Goal: Task Accomplishment & Management: Use online tool/utility

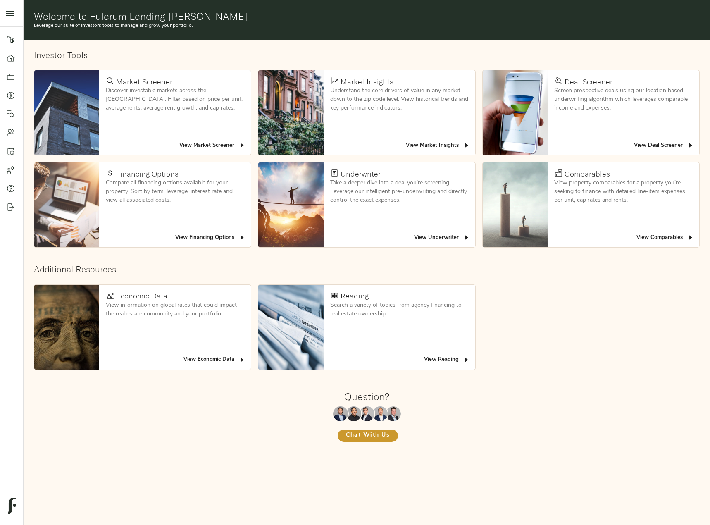
click at [9, 93] on icon at bounding box center [11, 95] width 8 height 8
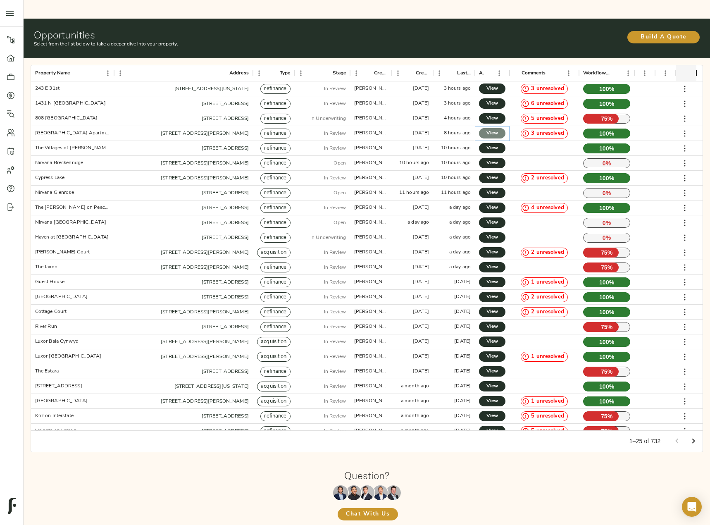
click at [496, 129] on span "View" at bounding box center [492, 133] width 10 height 9
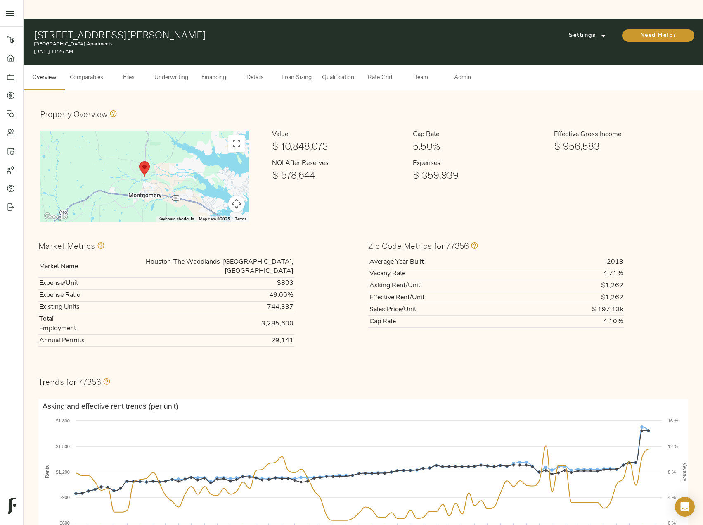
click at [306, 73] on span "Loan Sizing" at bounding box center [296, 78] width 31 height 10
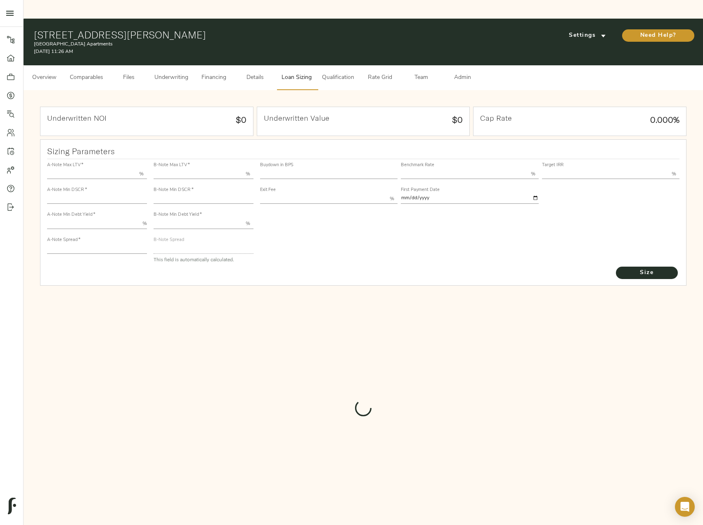
type input "55.000"
type input "1.4"
type input "10.00"
type input "245"
type input "80.000"
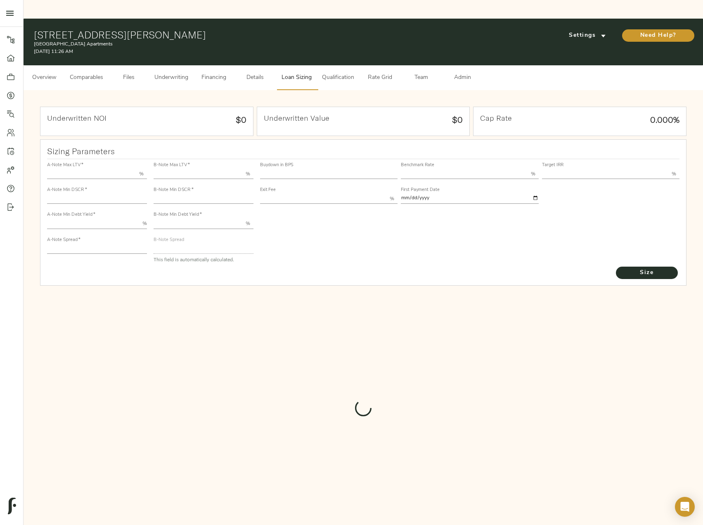
type input "1"
type input "2.00"
type input "826"
type input "0"
type input "3.70"
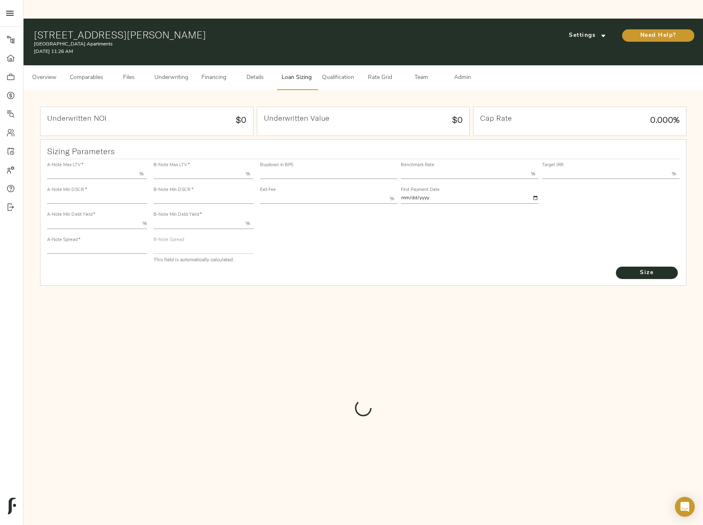
type input "13.00"
type input "1.00"
type input "[DATE]"
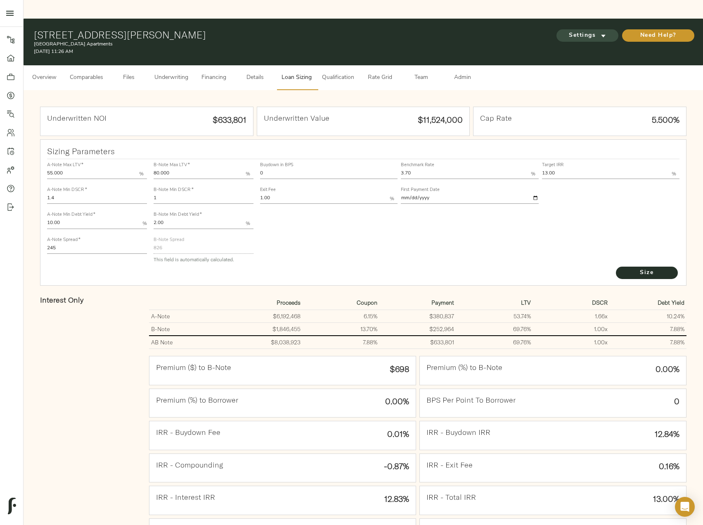
click at [573, 31] on span "Settings" at bounding box center [587, 36] width 45 height 10
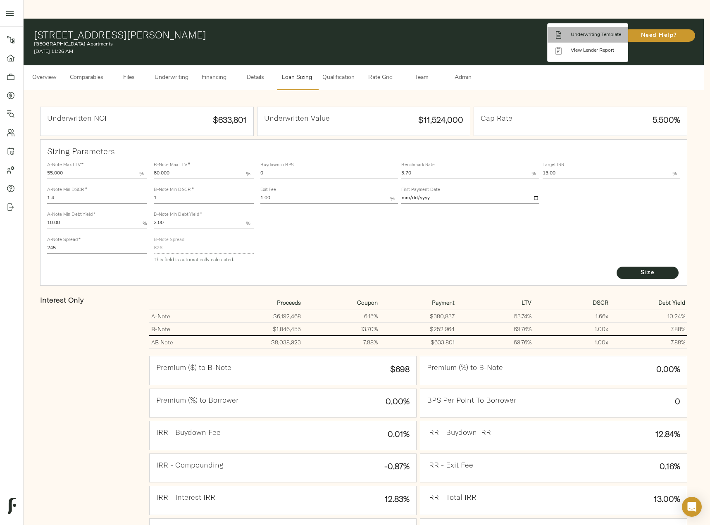
click at [579, 37] on span "Underwriting Template" at bounding box center [595, 34] width 50 height 7
drag, startPoint x: 281, startPoint y: 155, endPoint x: 259, endPoint y: 156, distance: 22.3
click at [259, 156] on div at bounding box center [355, 262] width 710 height 525
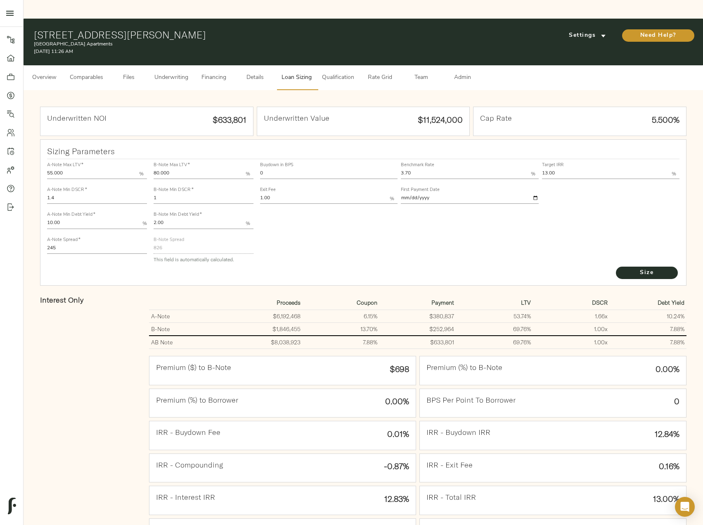
click at [264, 169] on input "0" at bounding box center [329, 174] width 138 height 10
drag, startPoint x: 267, startPoint y: 154, endPoint x: 255, endPoint y: 154, distance: 12.0
click at [255, 156] on div "A-Note Max LTV   * 55.000 % A-Note Min DSCR   * 1.4 A-Note Min Debt Yield   * 1…" at bounding box center [364, 212] width 640 height 113
type input "15"
drag, startPoint x: 88, startPoint y: 232, endPoint x: 13, endPoint y: 231, distance: 74.8
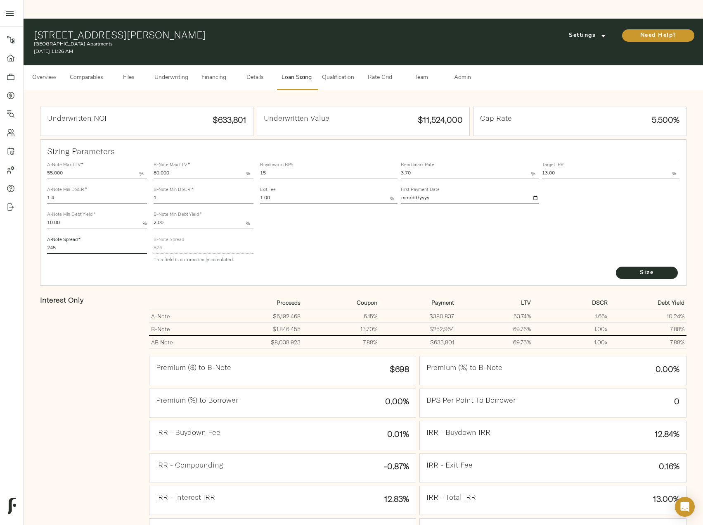
click at [13, 231] on div "Pipeline Dashboard Portfolio Quotes Search Users Activity Account Help Sign Out…" at bounding box center [351, 324] width 703 height 610
type input "220"
drag, startPoint x: 160, startPoint y: 183, endPoint x: 144, endPoint y: 180, distance: 16.9
click at [144, 180] on div "A-Note Max LTV   * 55.000 % A-Note Min DSCR   * 1.4 A-Note Min Debt Yield   * 1…" at bounding box center [364, 212] width 640 height 113
type input "1.035"
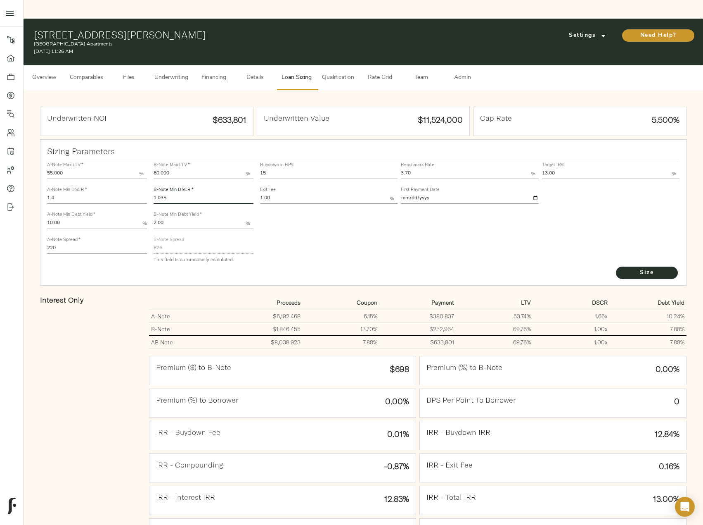
click at [616, 266] on button "Size" at bounding box center [647, 272] width 62 height 12
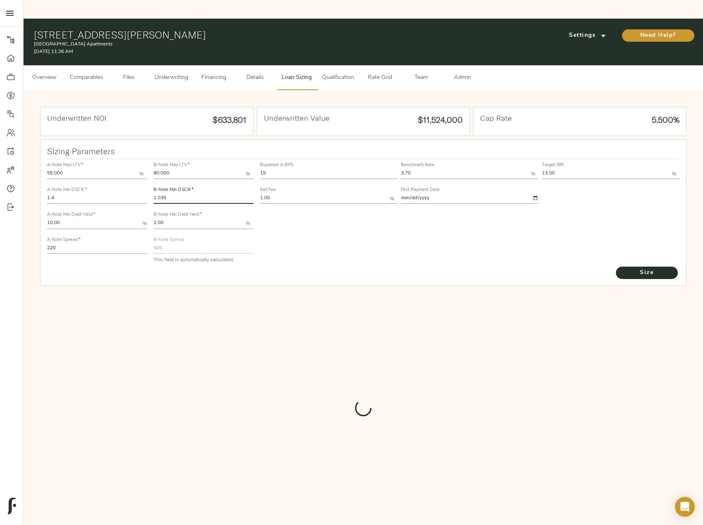
type input "730.2064772187751"
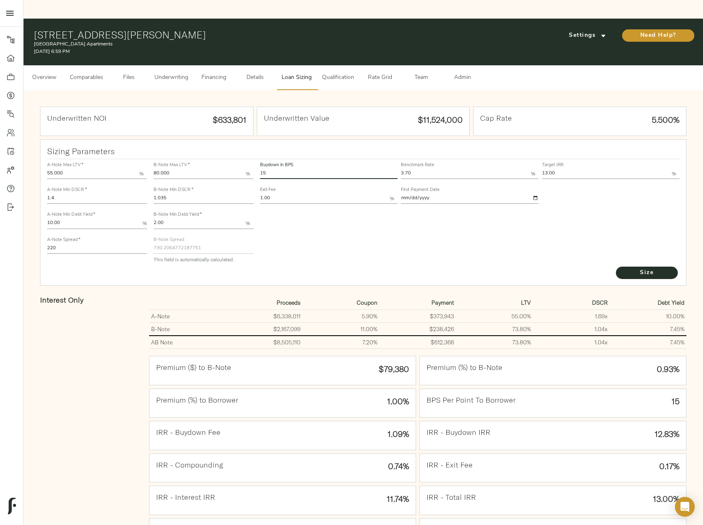
drag, startPoint x: 279, startPoint y: 158, endPoint x: 264, endPoint y: 154, distance: 15.4
click at [264, 169] on input "15" at bounding box center [329, 174] width 138 height 10
type input "1"
click at [644, 268] on span "Size" at bounding box center [646, 273] width 45 height 10
drag, startPoint x: 293, startPoint y: 158, endPoint x: 252, endPoint y: 154, distance: 41.5
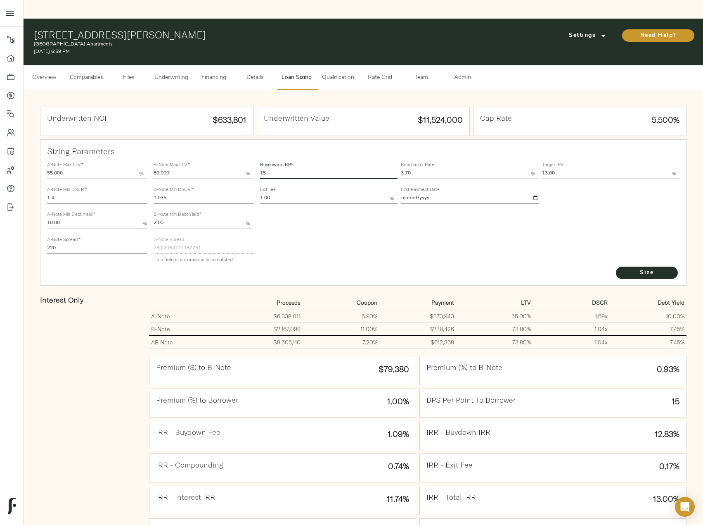
click at [252, 156] on div "A-Note Max LTV   * 55.000 % A-Note Min DSCR   * 1.4 A-Note Min Debt Yield   * 1…" at bounding box center [364, 212] width 640 height 113
type input "0"
click at [616, 266] on button "Size" at bounding box center [647, 272] width 62 height 12
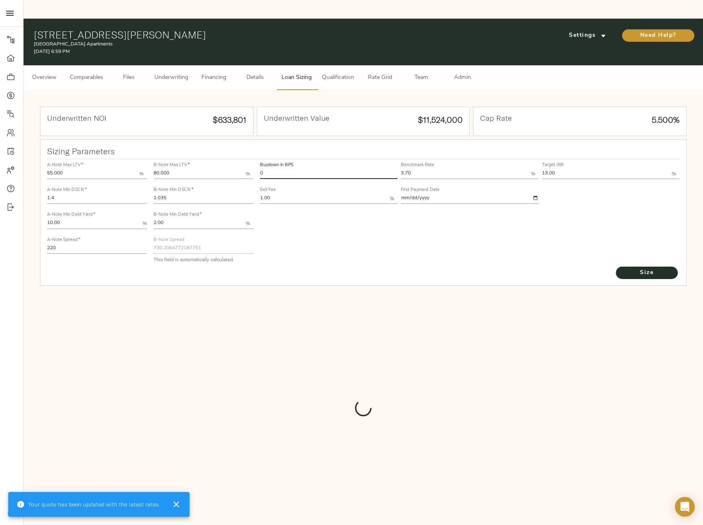
type input "826"
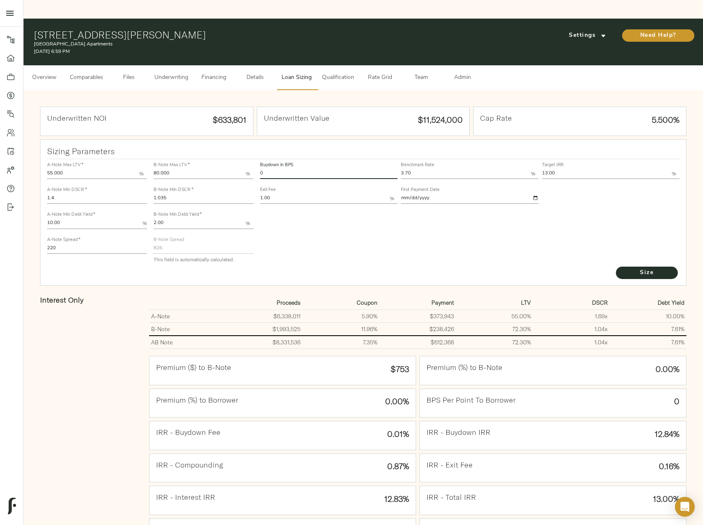
drag, startPoint x: 271, startPoint y: 153, endPoint x: 258, endPoint y: 154, distance: 12.4
click at [259, 157] on div "Buydown in BPS 0" at bounding box center [329, 169] width 141 height 25
type input "15"
click at [616, 266] on button "Size" at bounding box center [647, 272] width 62 height 12
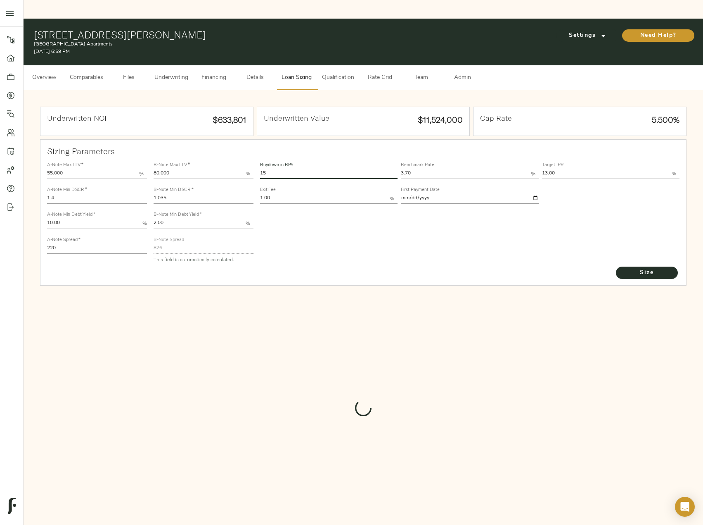
type input "730.2064772187751"
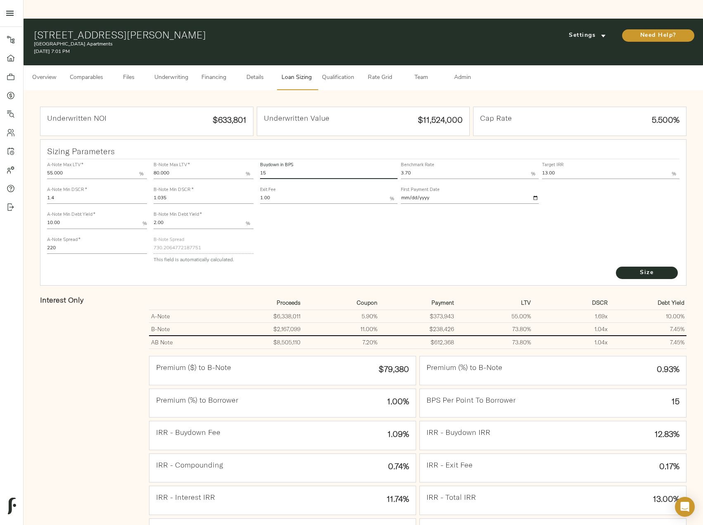
click at [171, 73] on span "Underwriting" at bounding box center [171, 78] width 34 height 10
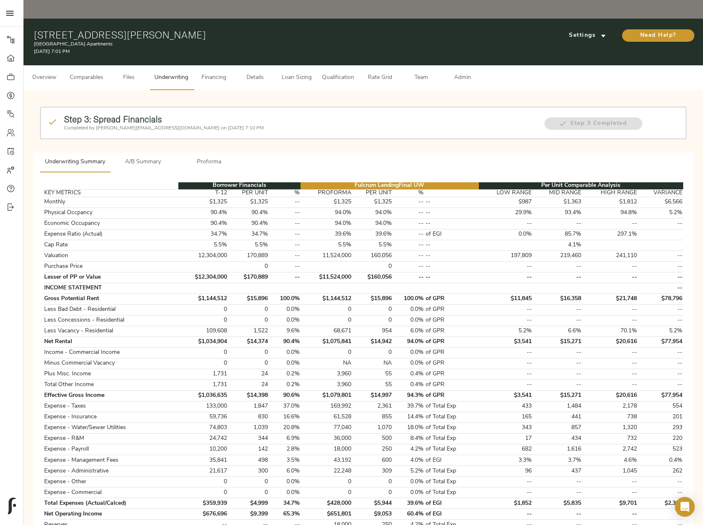
click at [153, 133] on div "Step 3: Spread Financials Completed by [PERSON_NAME][EMAIL_ADDRESS][DOMAIN_NAME…" at bounding box center [363, 129] width 653 height 52
click at [150, 157] on span "A/B Summary" at bounding box center [143, 162] width 56 height 10
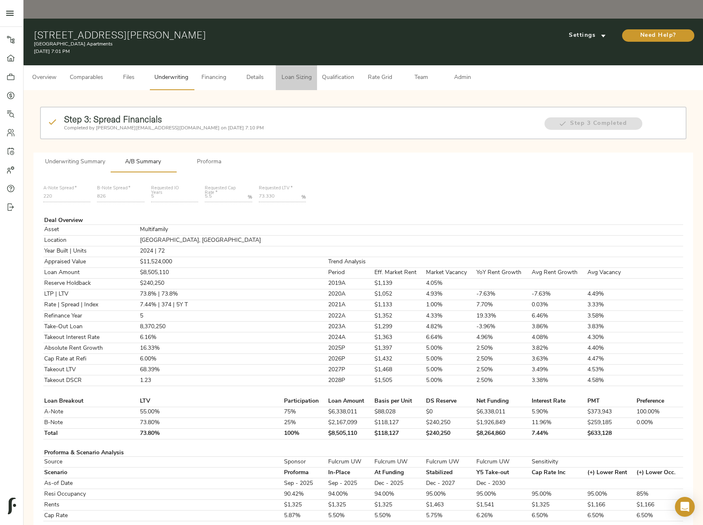
click at [289, 73] on span "Loan Sizing" at bounding box center [296, 78] width 31 height 10
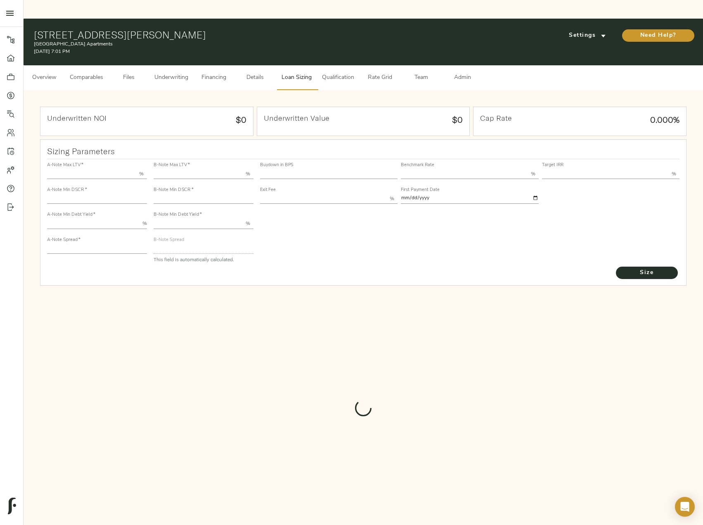
type input "55.000"
type input "1.4"
type input "10.00"
type input "220"
type input "80.000"
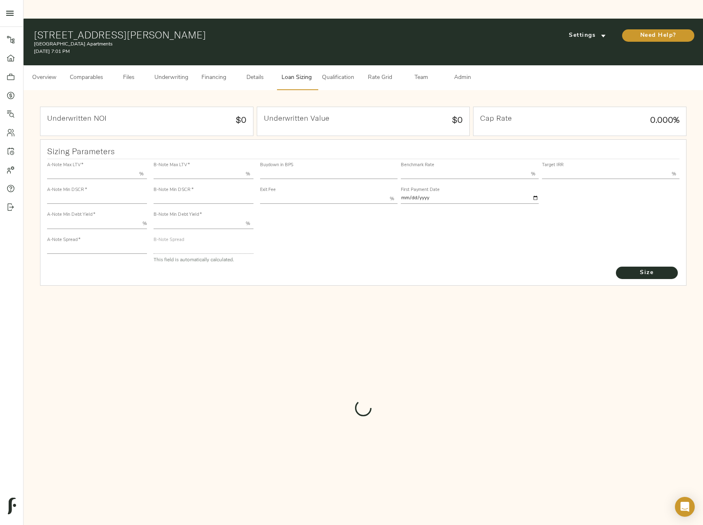
type input "1.035"
type input "2.00"
type input "730.2064772187751"
type input "15"
type input "3.70"
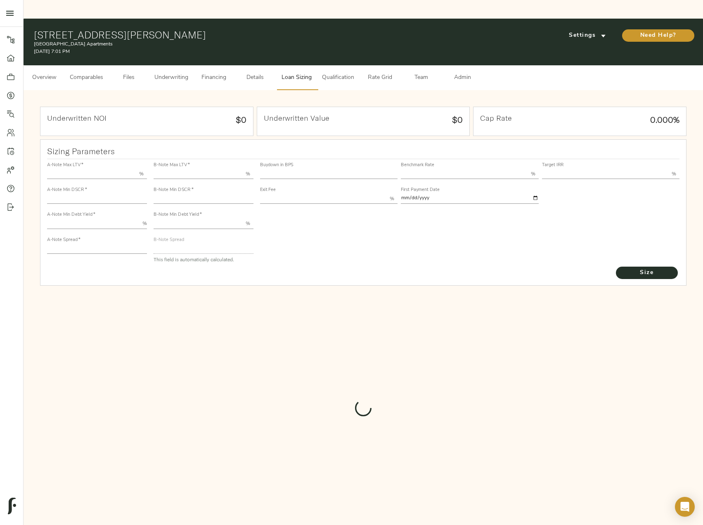
type input "13.00"
type input "1.00"
type input "[DATE]"
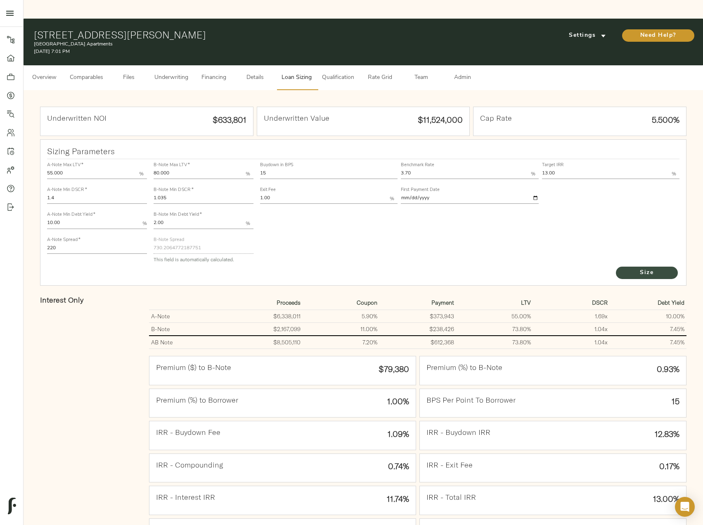
click at [630, 268] on span "Size" at bounding box center [646, 273] width 45 height 10
click at [166, 73] on span "Underwriting" at bounding box center [171, 78] width 34 height 10
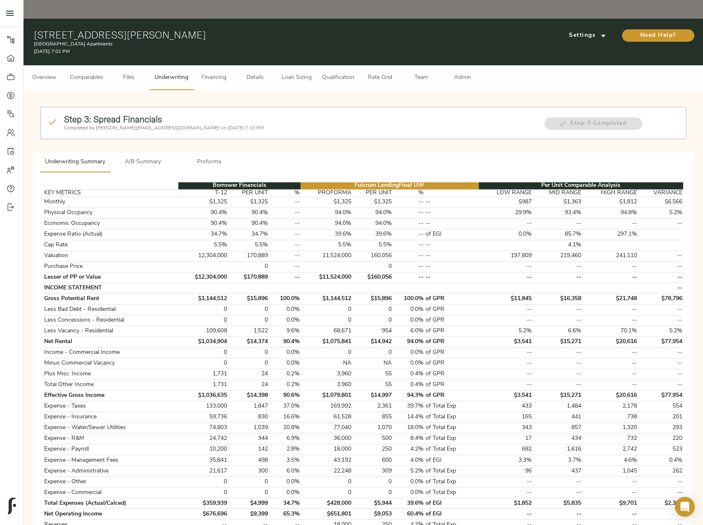
click at [166, 157] on span "A/B Summary" at bounding box center [143, 162] width 56 height 10
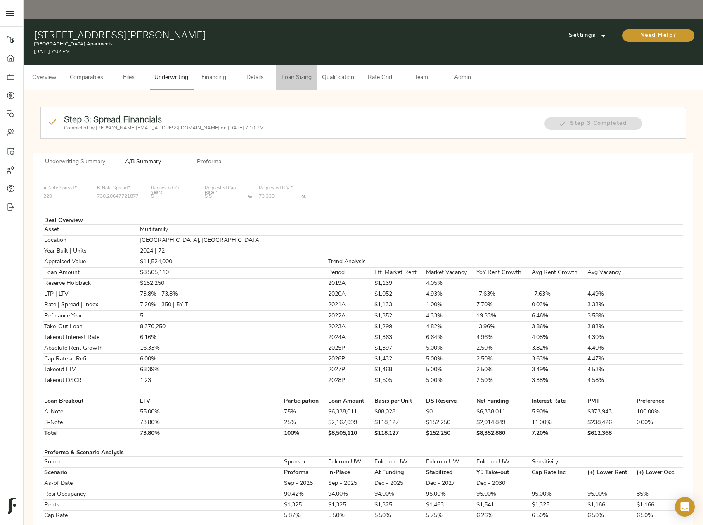
click at [291, 73] on span "Loan Sizing" at bounding box center [296, 78] width 31 height 10
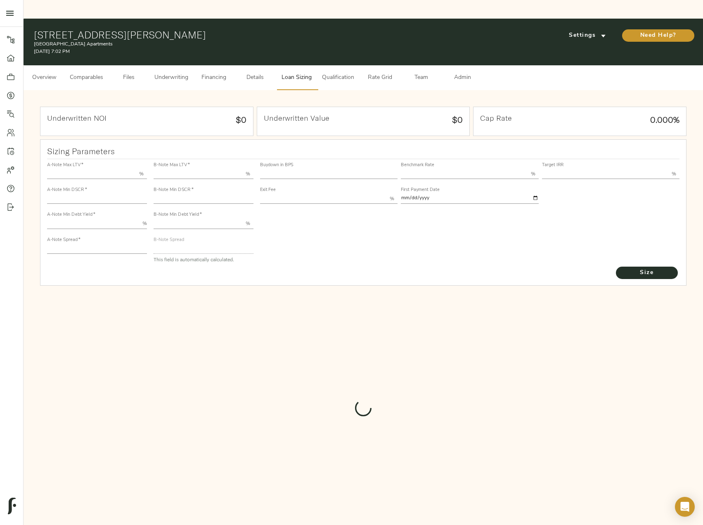
type input "55.000"
type input "1.4"
type input "10.00"
type input "220"
type input "80.000"
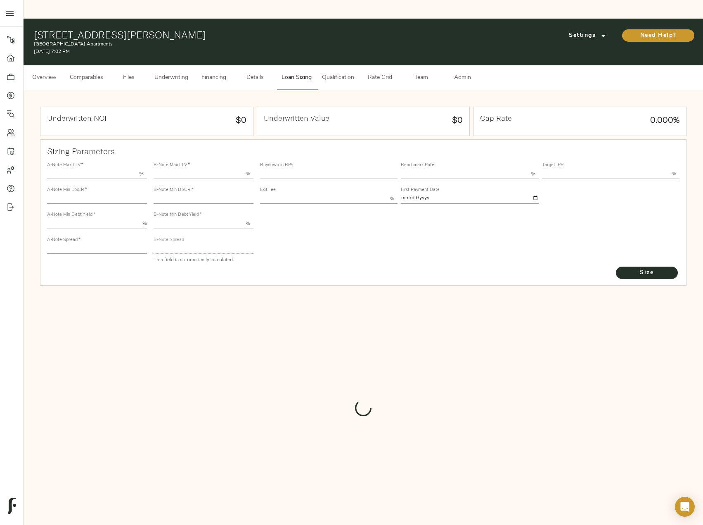
type input "1.035"
type input "2.00"
type input "730.2064772187751"
type input "15"
type input "3.70"
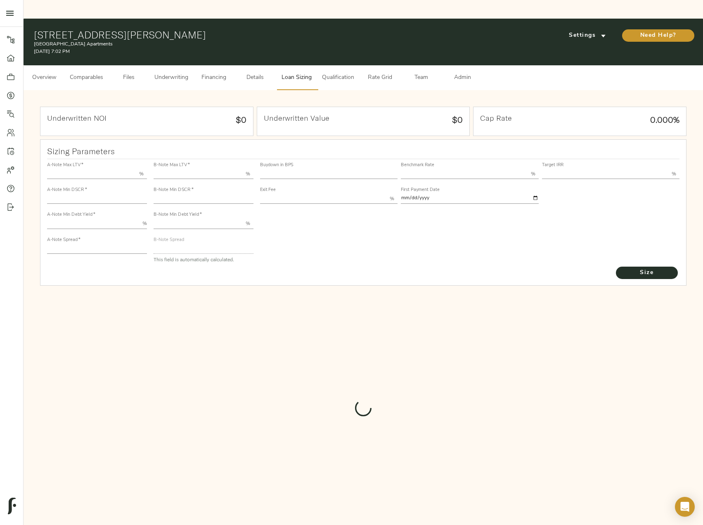
type input "13.00"
type input "1.00"
type input "[DATE]"
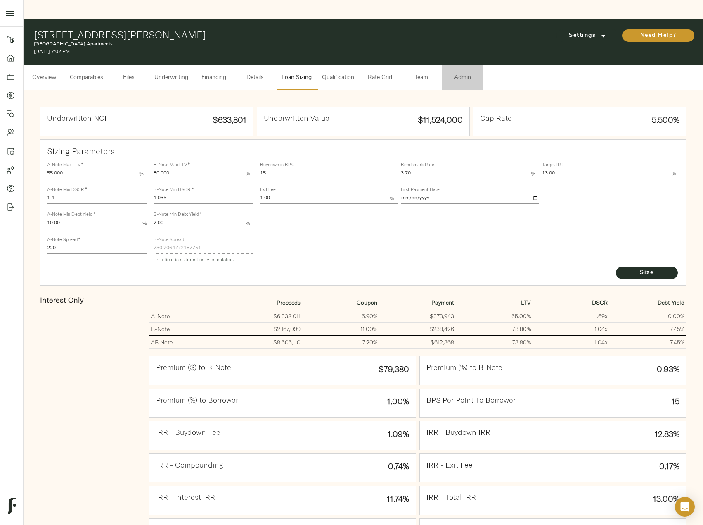
click at [457, 73] on span "Admin" at bounding box center [462, 78] width 31 height 10
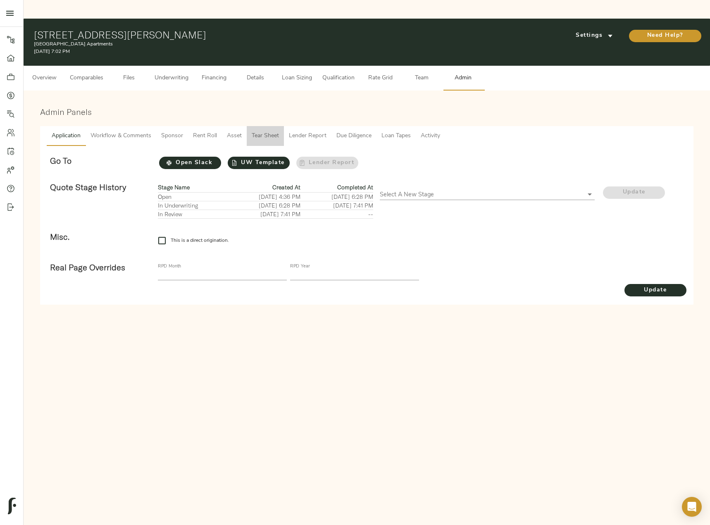
click at [271, 131] on span "Tear Sheet" at bounding box center [265, 136] width 27 height 10
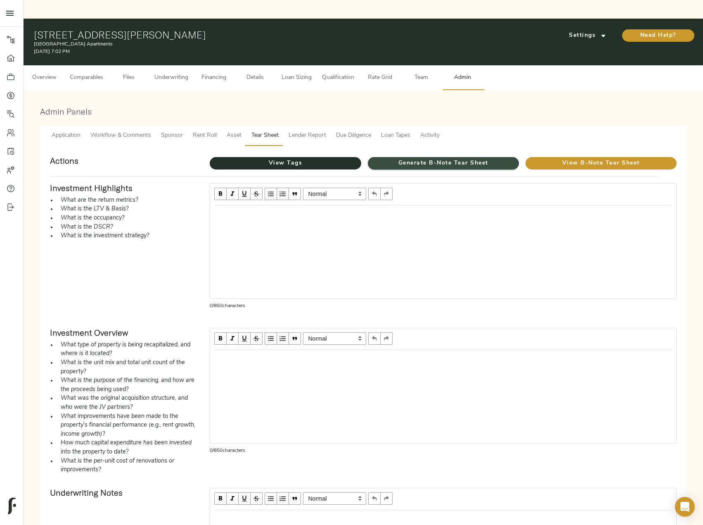
click at [405, 158] on span "Generate B-Note Tear Sheet" at bounding box center [443, 163] width 151 height 10
click at [596, 158] on span "View B-Note Tear Sheet" at bounding box center [601, 163] width 151 height 10
